Goal: Task Accomplishment & Management: Use online tool/utility

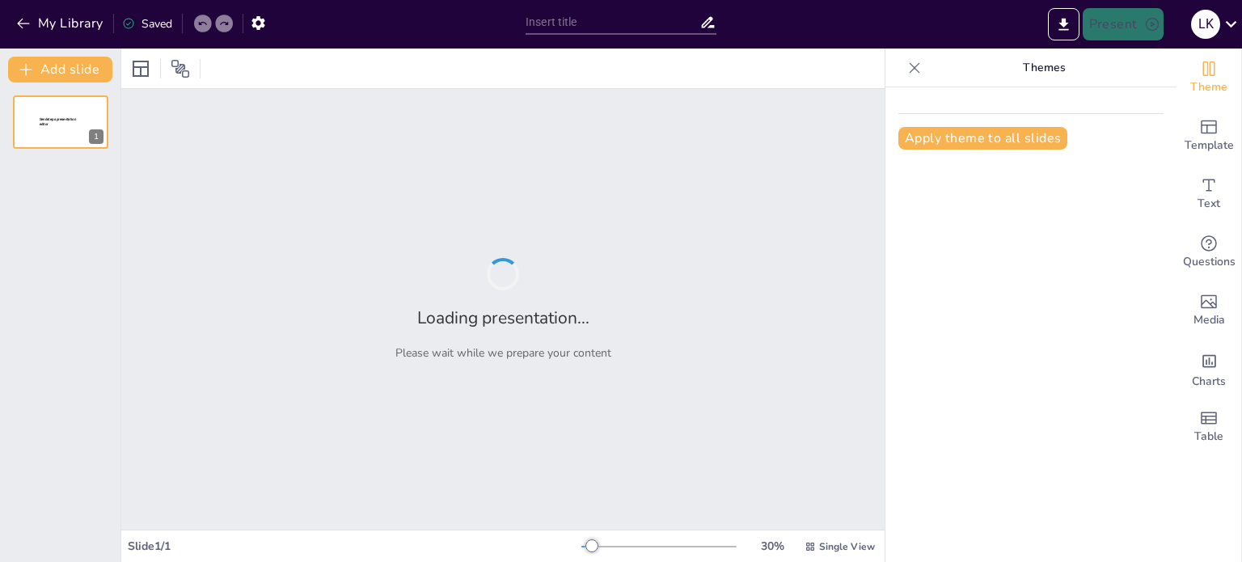
type input "Imported First Pitch Deck - MUG GROUP.pptx"
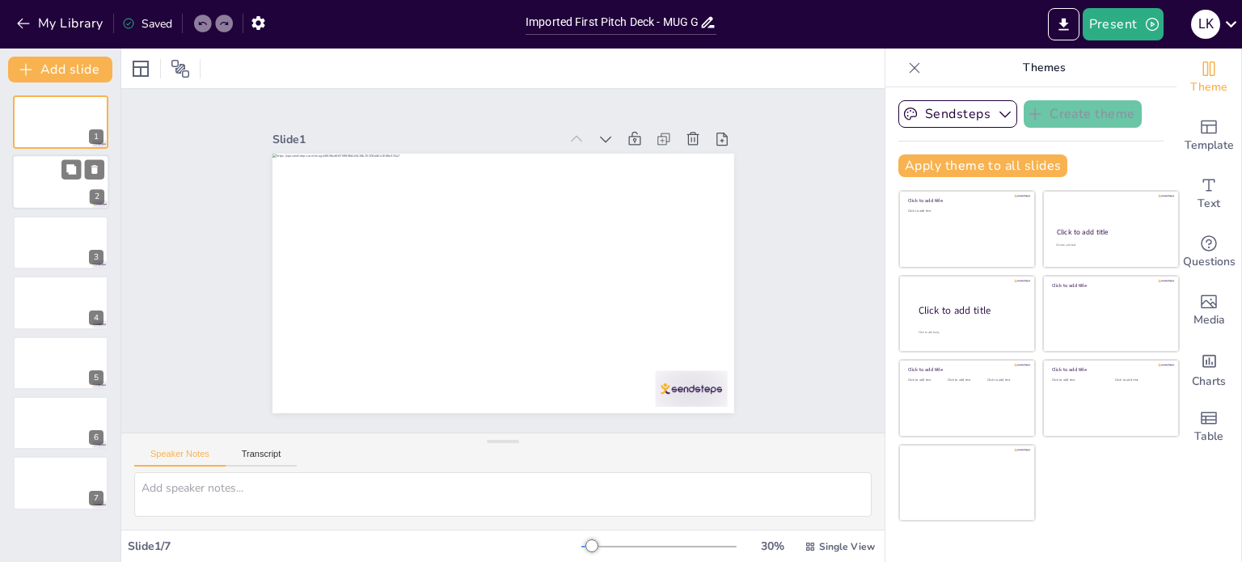
click at [60, 192] on div at bounding box center [60, 182] width 97 height 55
click at [48, 243] on div at bounding box center [60, 242] width 97 height 55
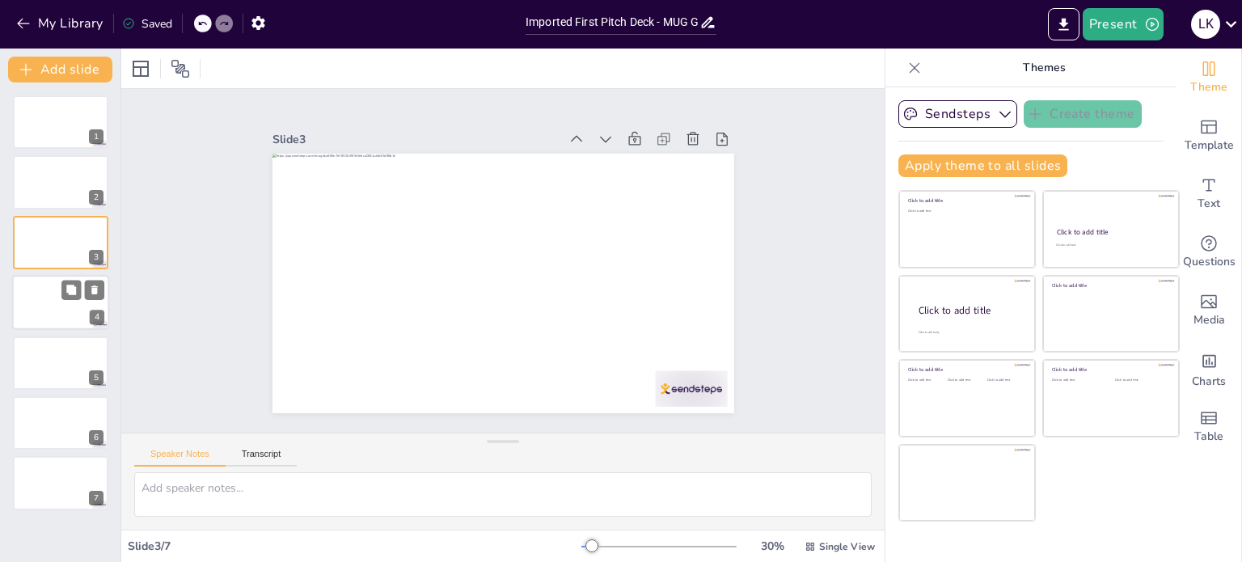
click at [48, 280] on div at bounding box center [60, 302] width 97 height 55
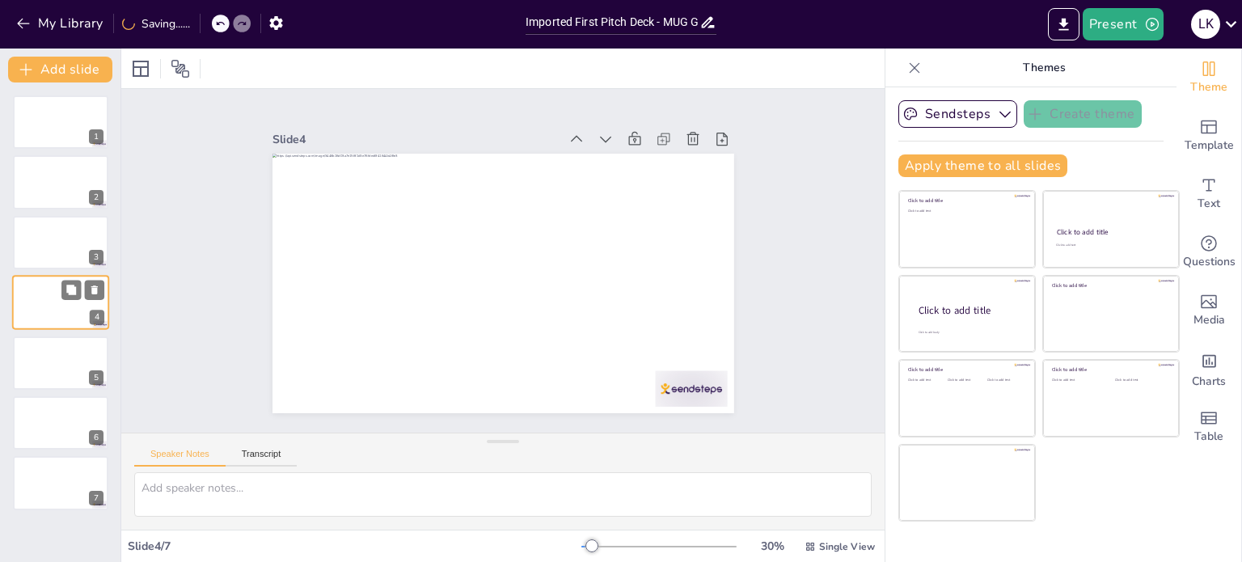
click at [50, 318] on div at bounding box center [60, 302] width 97 height 55
click at [52, 343] on div at bounding box center [60, 362] width 97 height 55
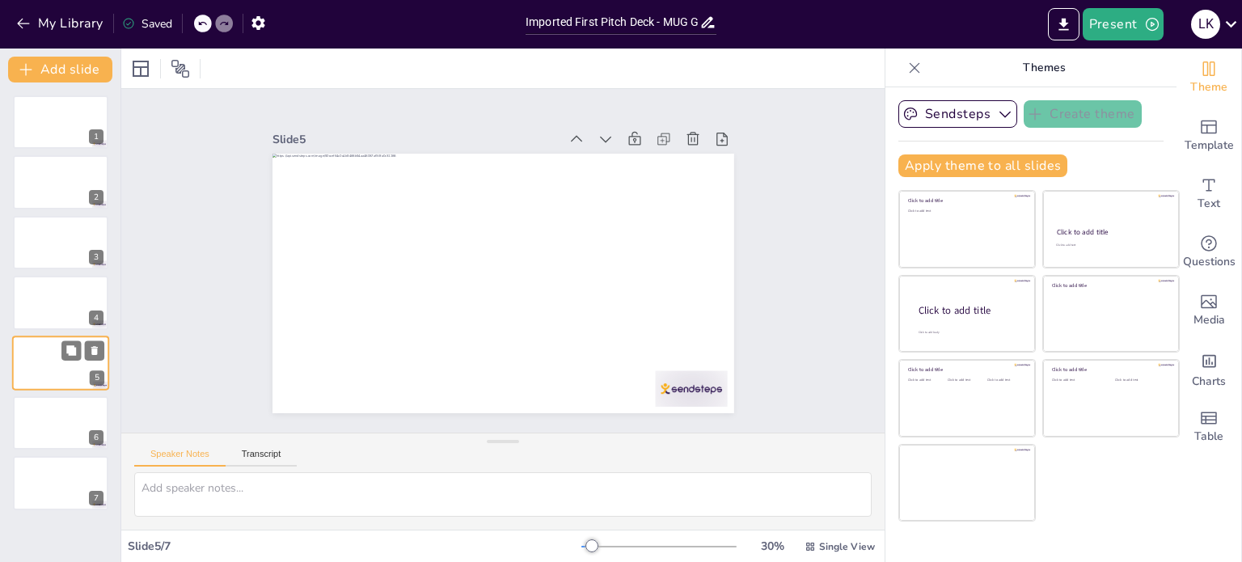
click at [54, 386] on div at bounding box center [60, 362] width 97 height 55
click at [55, 424] on div at bounding box center [60, 422] width 97 height 55
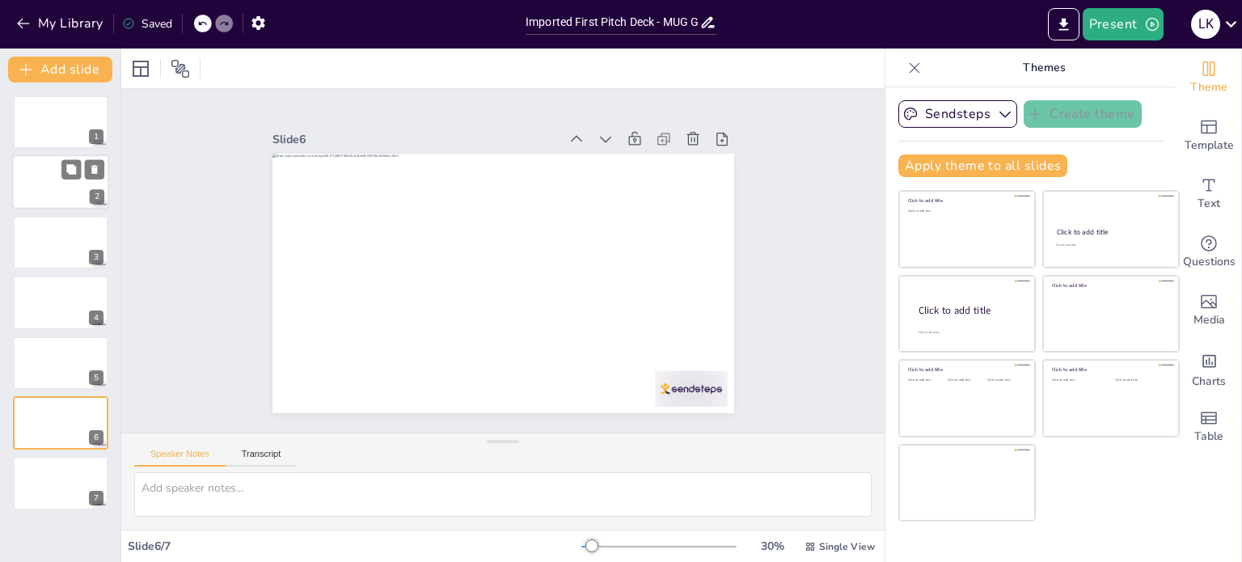
click at [55, 182] on div at bounding box center [60, 182] width 97 height 55
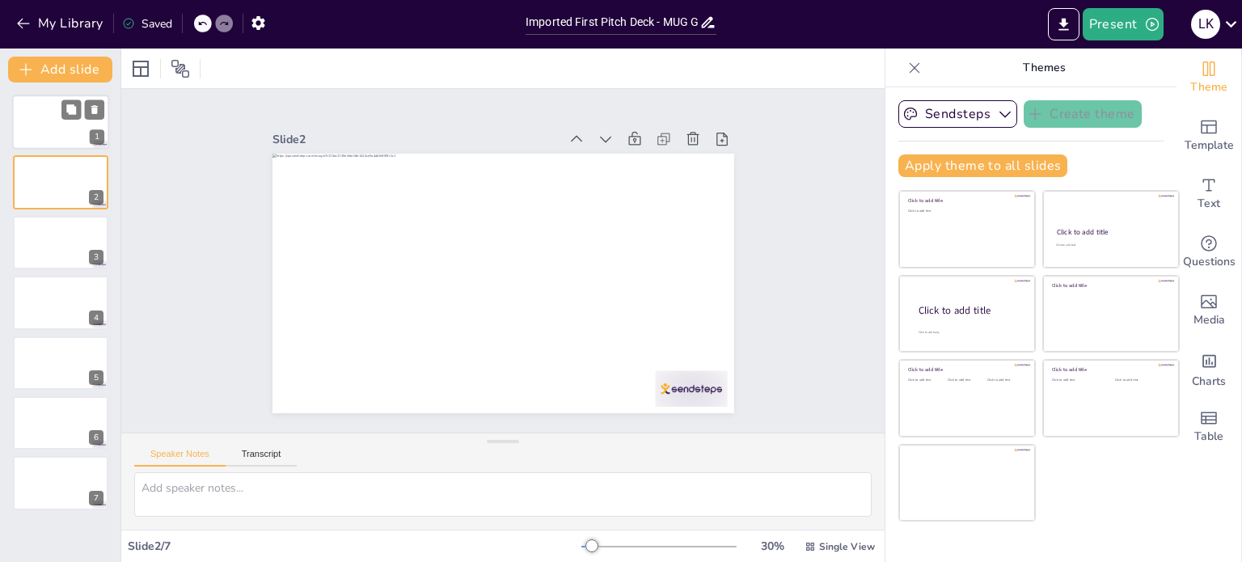
click at [42, 130] on div at bounding box center [60, 122] width 97 height 55
click at [55, 188] on div at bounding box center [60, 182] width 97 height 55
click at [61, 149] on div "1 2 3 4 5 6 7" at bounding box center [60, 302] width 120 height 415
click at [78, 116] on button at bounding box center [70, 108] width 19 height 19
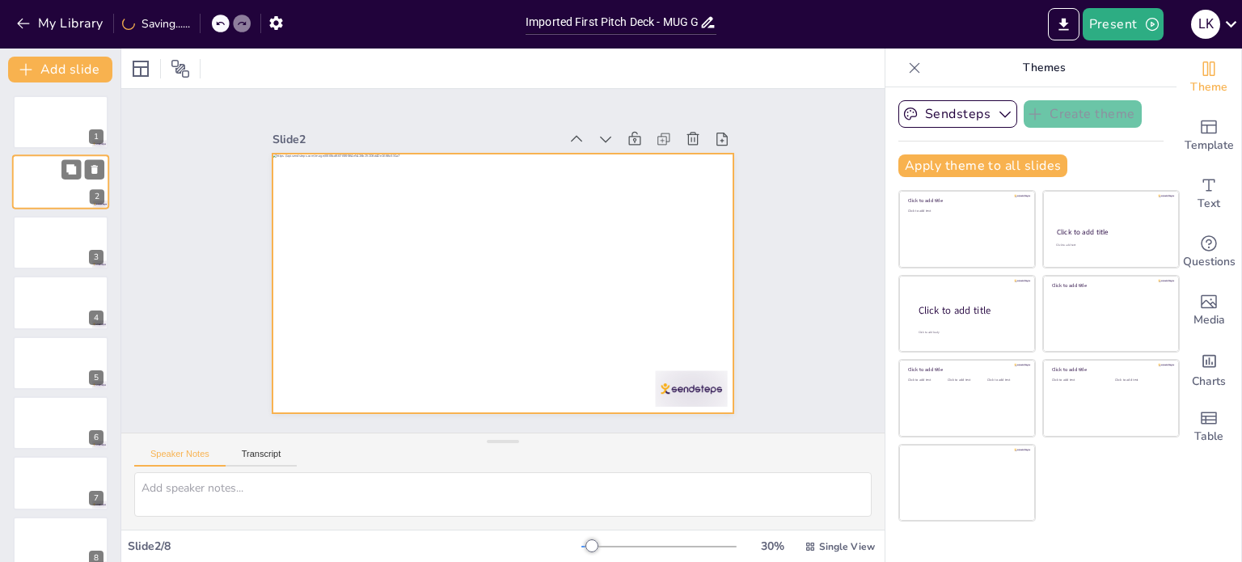
click at [75, 187] on div at bounding box center [60, 182] width 97 height 55
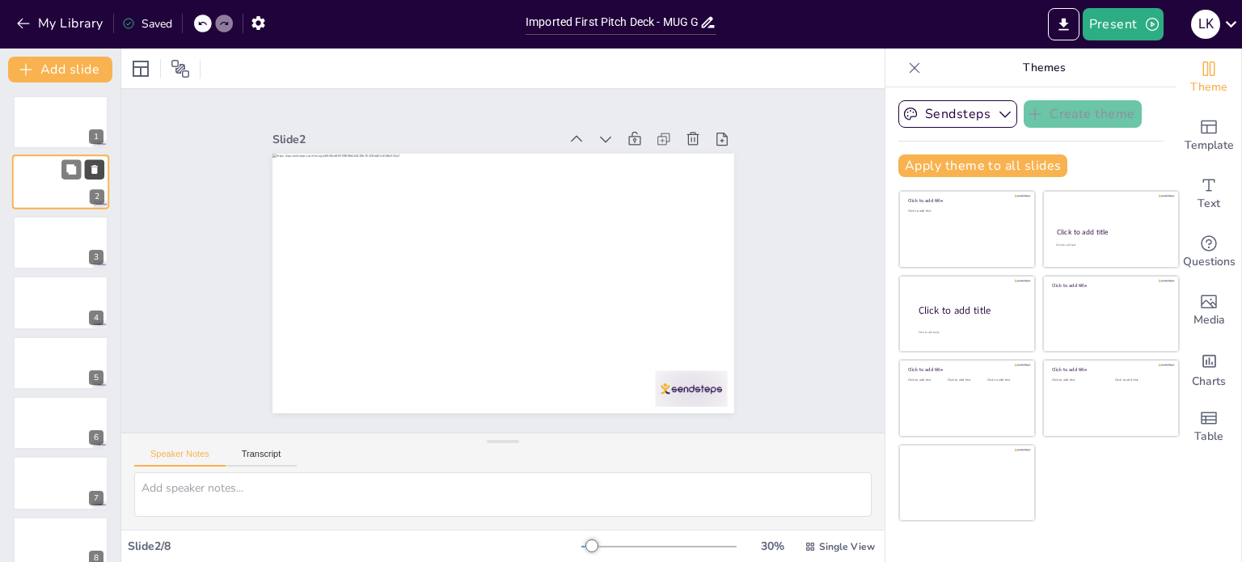
click at [91, 171] on icon at bounding box center [94, 169] width 11 height 11
click at [906, 69] on icon at bounding box center [914, 68] width 16 height 16
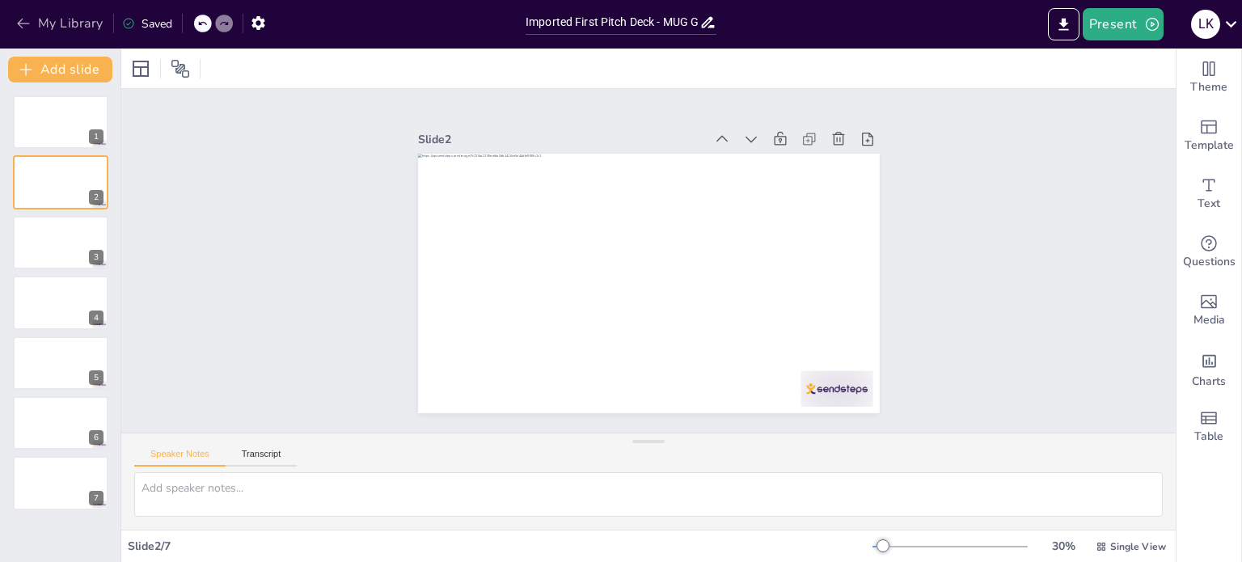
click at [23, 24] on icon "button" at bounding box center [23, 23] width 16 height 16
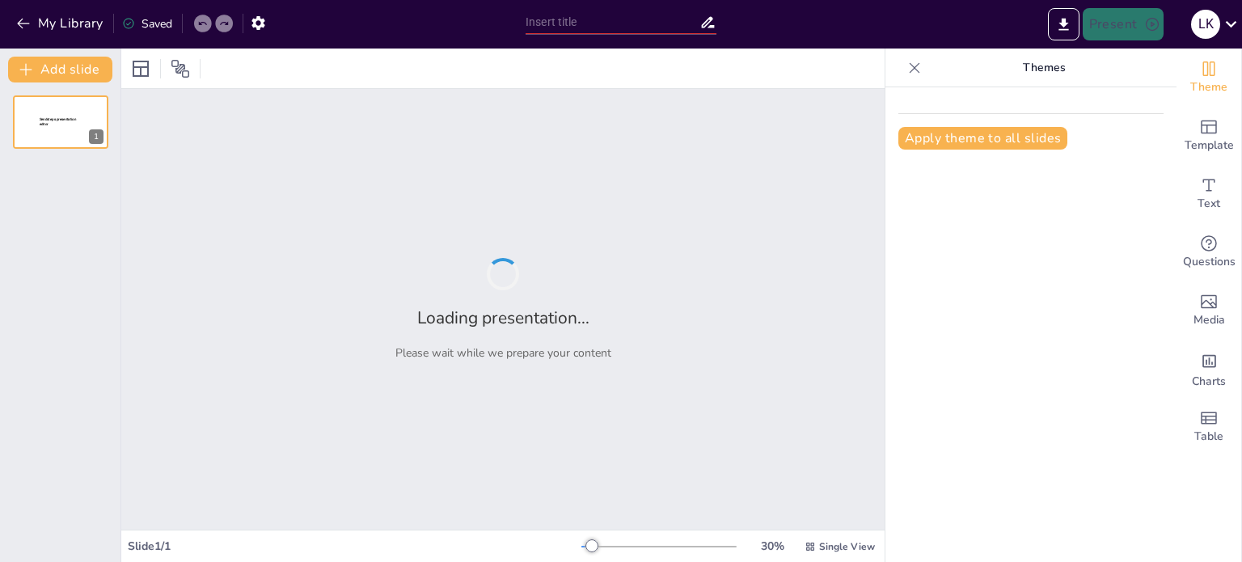
type input "Targeting Tradition: Understanding the Ideal Customer for the West Gym Mug"
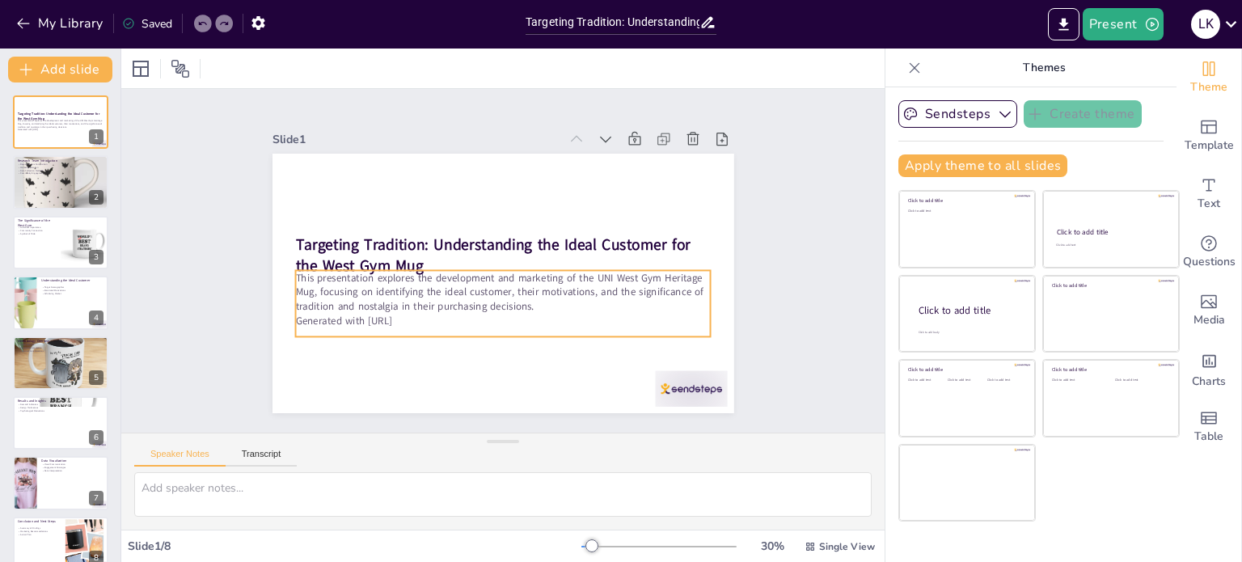
click at [465, 328] on div "This presentation explores the development and marketing of the UNI West Gym He…" at bounding box center [502, 303] width 415 height 66
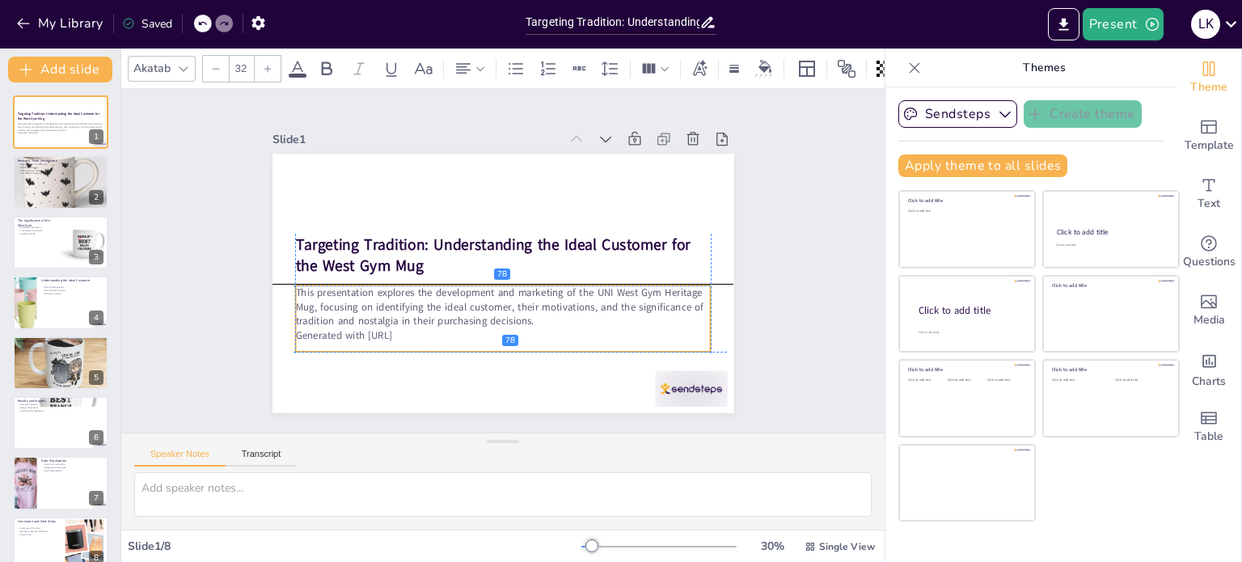
drag, startPoint x: 462, startPoint y: 323, endPoint x: 461, endPoint y: 339, distance: 16.2
click at [461, 339] on div "This presentation explores the development and marketing of the UNI West Gym He…" at bounding box center [502, 318] width 415 height 66
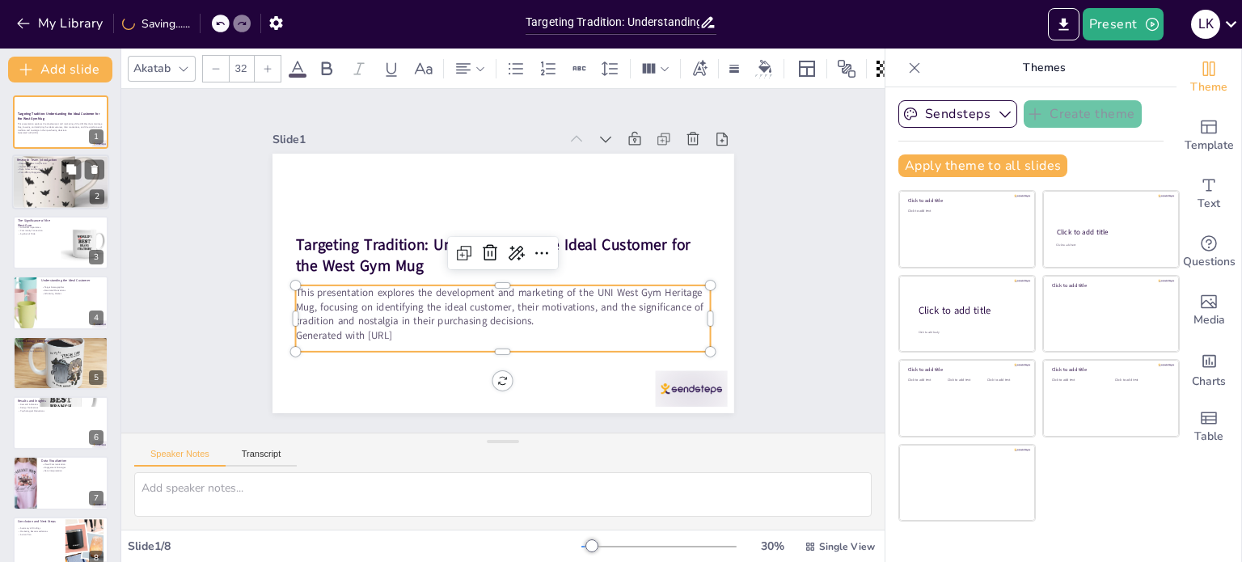
click at [54, 182] on div at bounding box center [60, 181] width 97 height 97
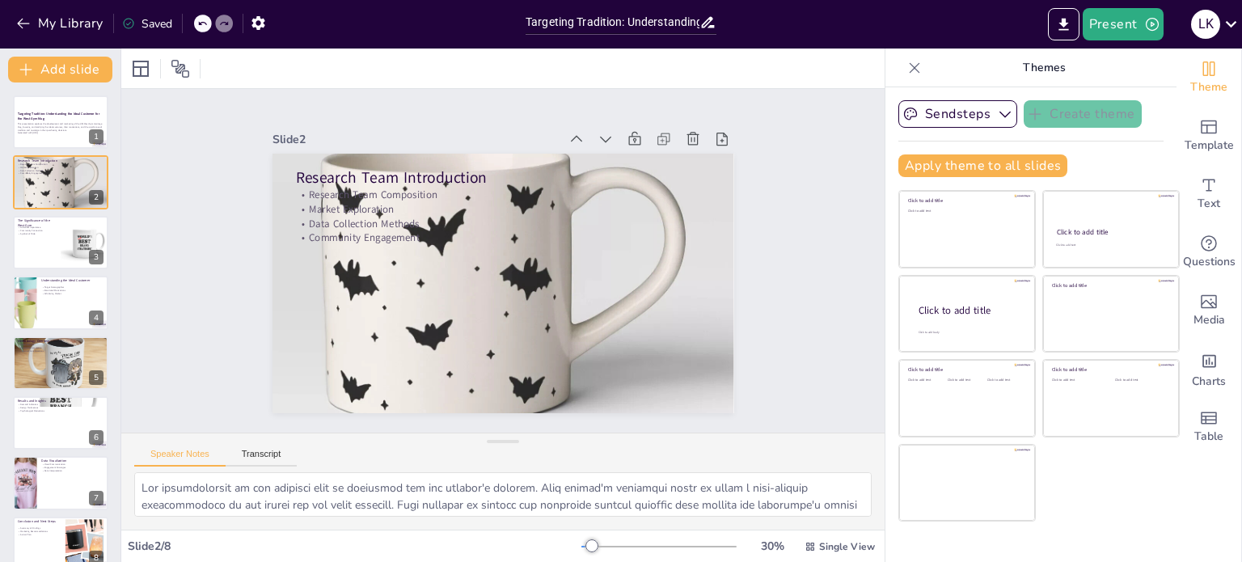
click at [8, 235] on div "Targeting Tradition: Understanding the Ideal Customer for the West Gym Mug This…" at bounding box center [60, 332] width 120 height 474
click at [44, 245] on div at bounding box center [60, 242] width 97 height 55
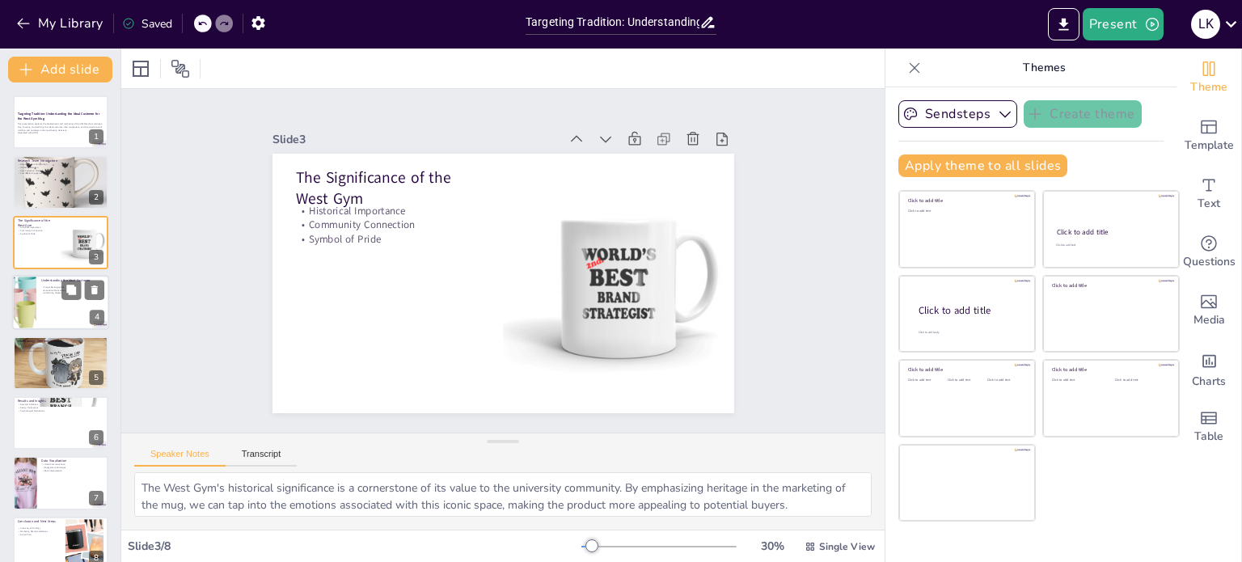
click at [48, 297] on div at bounding box center [60, 302] width 97 height 55
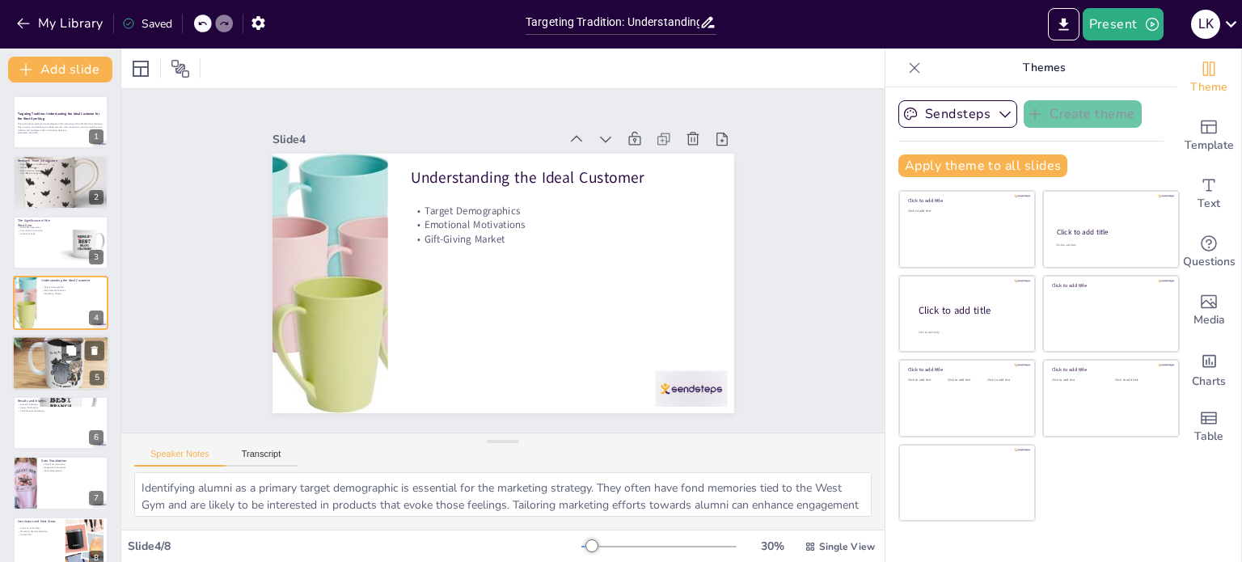
click at [52, 346] on p "Diverse Representation" at bounding box center [60, 346] width 87 height 3
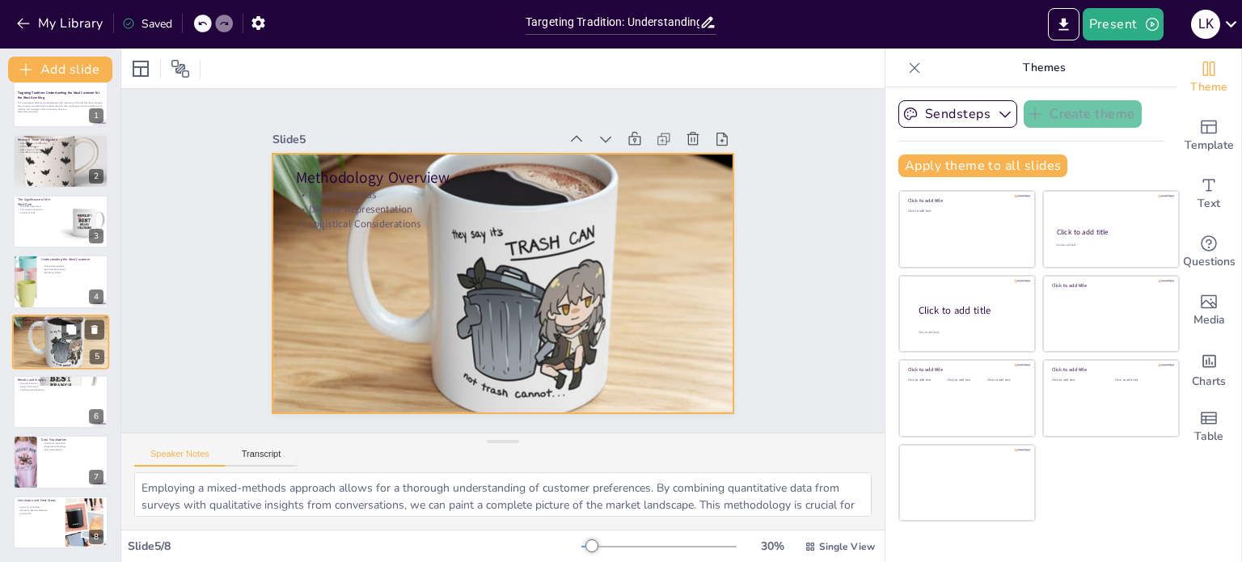
scroll to position [20, 0]
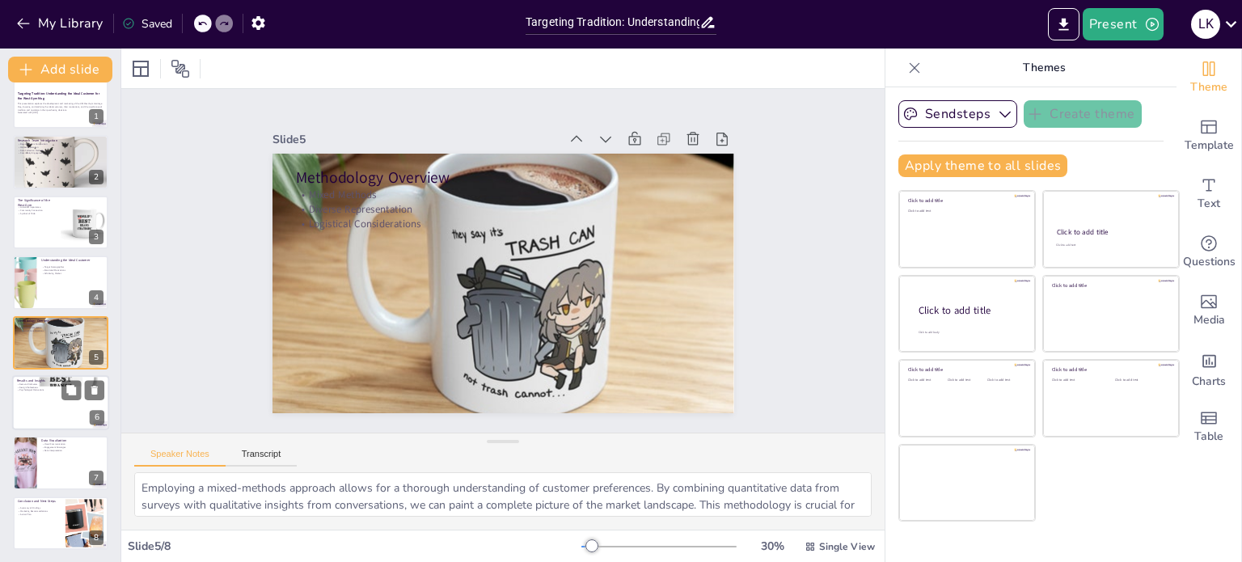
click at [61, 405] on div at bounding box center [60, 402] width 97 height 55
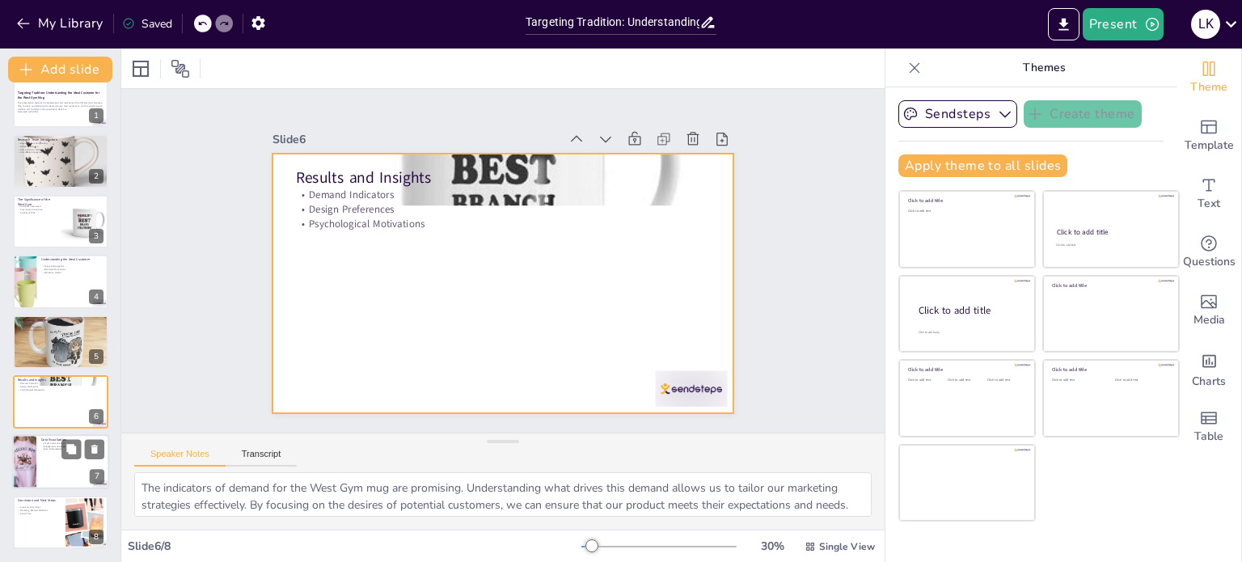
click at [53, 464] on div at bounding box center [60, 462] width 97 height 55
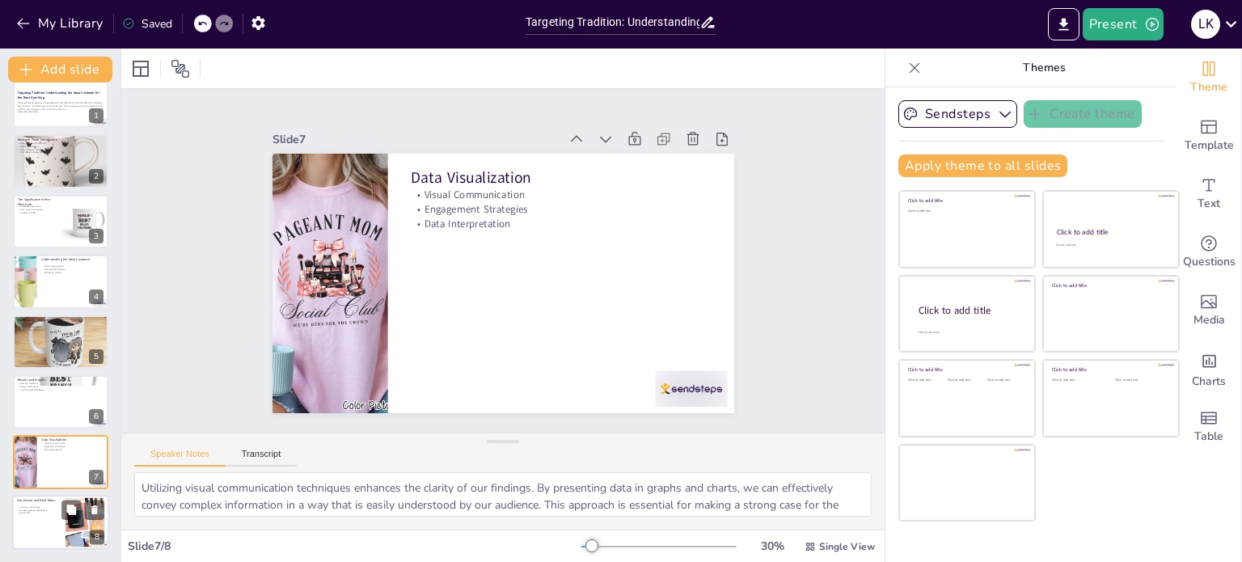
click at [52, 511] on p "Action Plan" at bounding box center [39, 512] width 44 height 3
type textarea "Summarizing the findings is essential for distilling the key insights that will…"
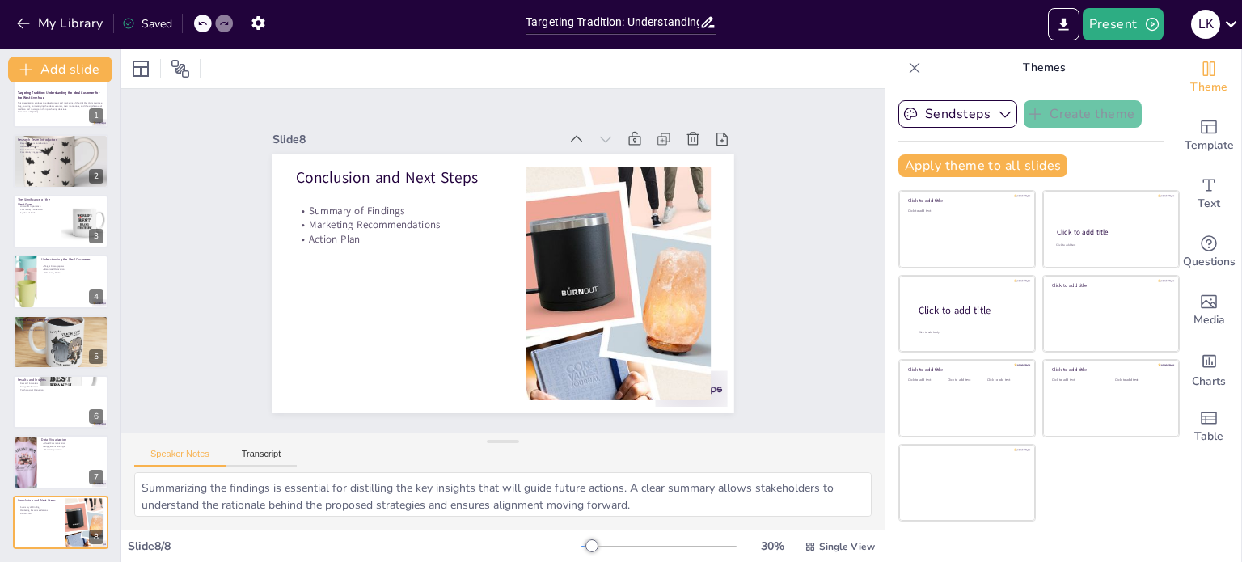
scroll to position [0, 0]
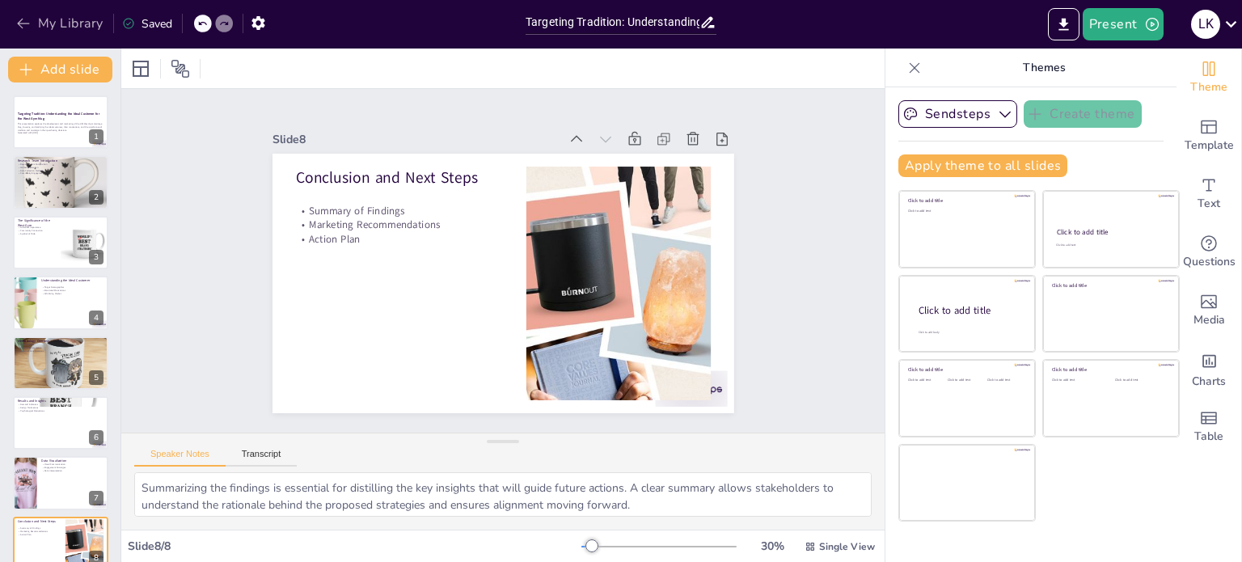
click at [28, 24] on icon "button" at bounding box center [23, 23] width 16 height 16
